Goal: Information Seeking & Learning: Learn about a topic

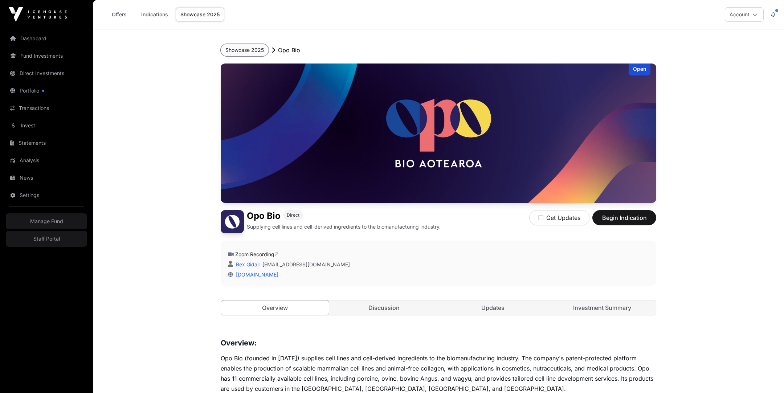
click at [249, 50] on button "Showcase 2025" at bounding box center [245, 50] width 48 height 12
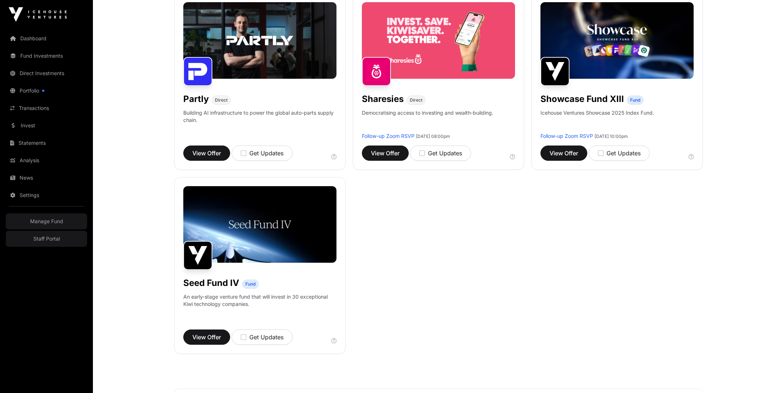
scroll to position [504, 0]
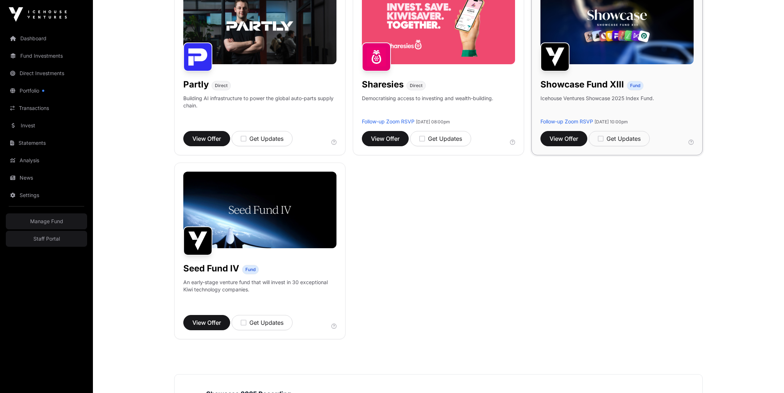
click at [413, 36] on img at bounding box center [616, 26] width 153 height 77
